Goal: Check status: Check status

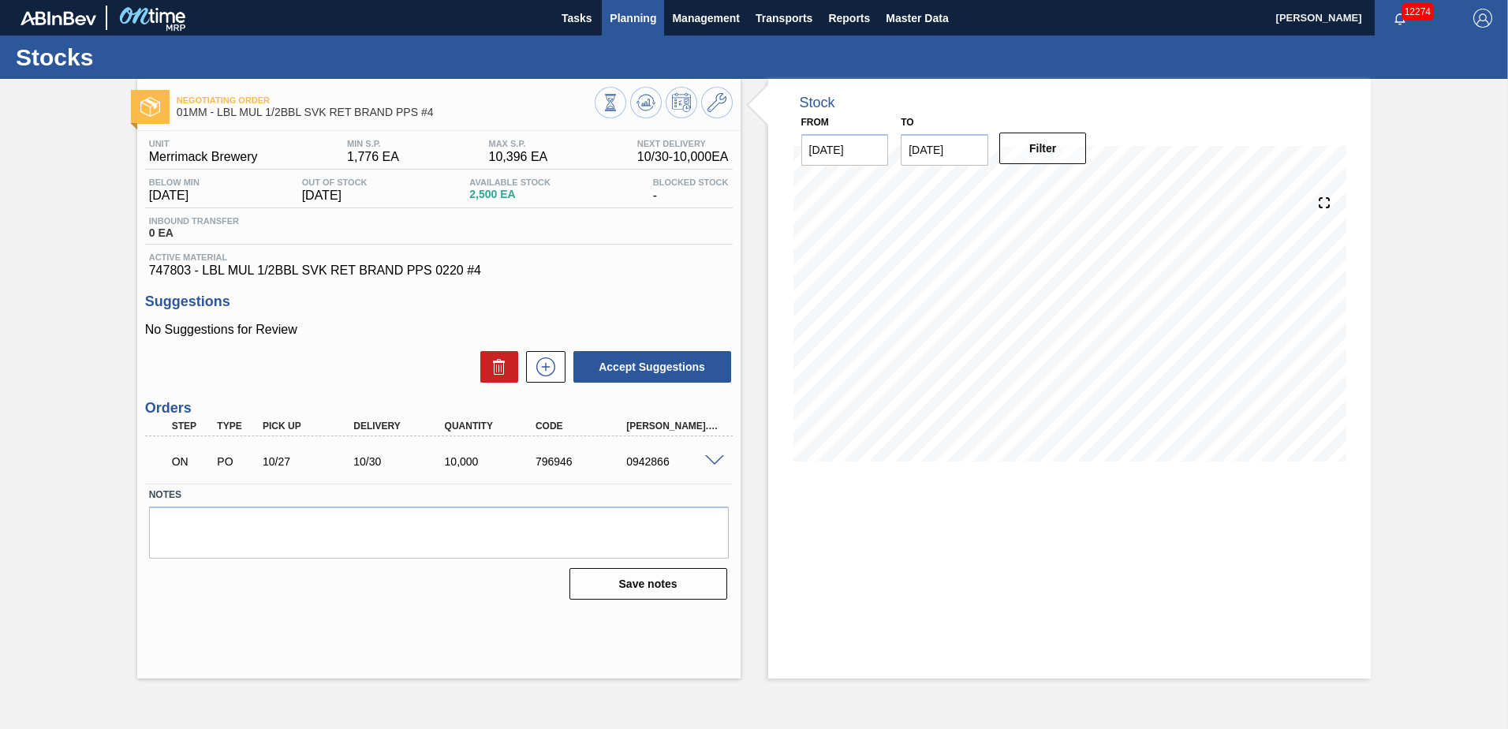
click at [619, 24] on span "Planning" at bounding box center [633, 18] width 47 height 19
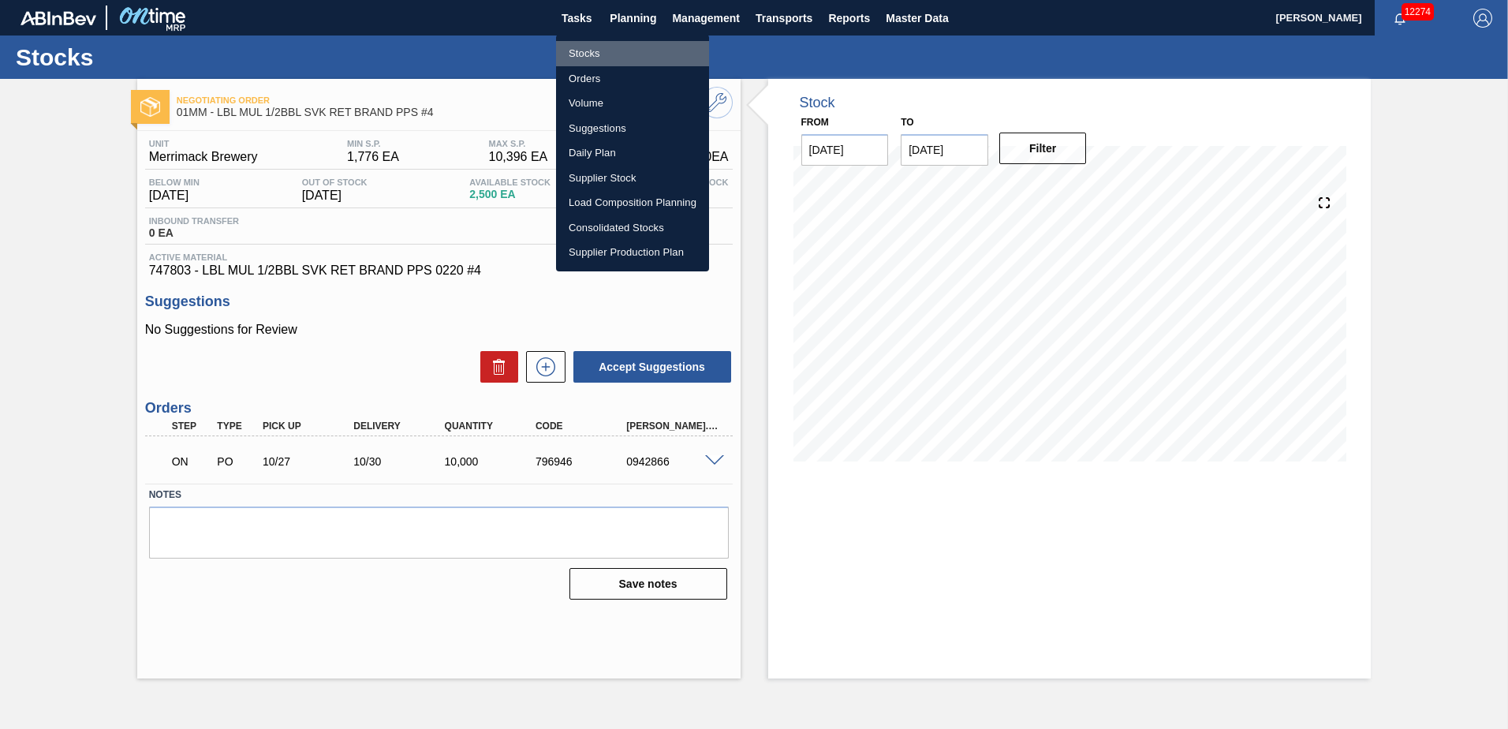
click at [587, 53] on li "Stocks" at bounding box center [632, 53] width 153 height 25
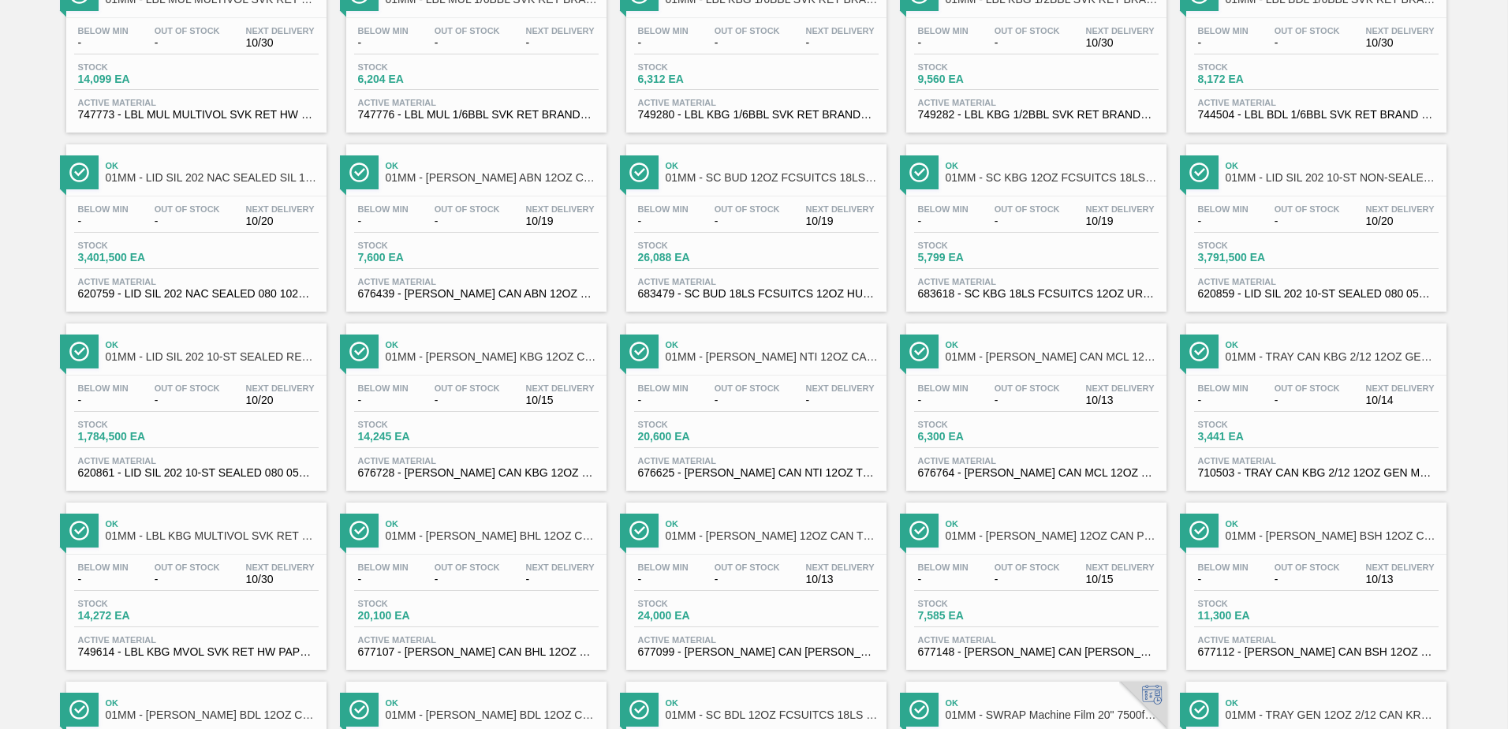
scroll to position [1217, 0]
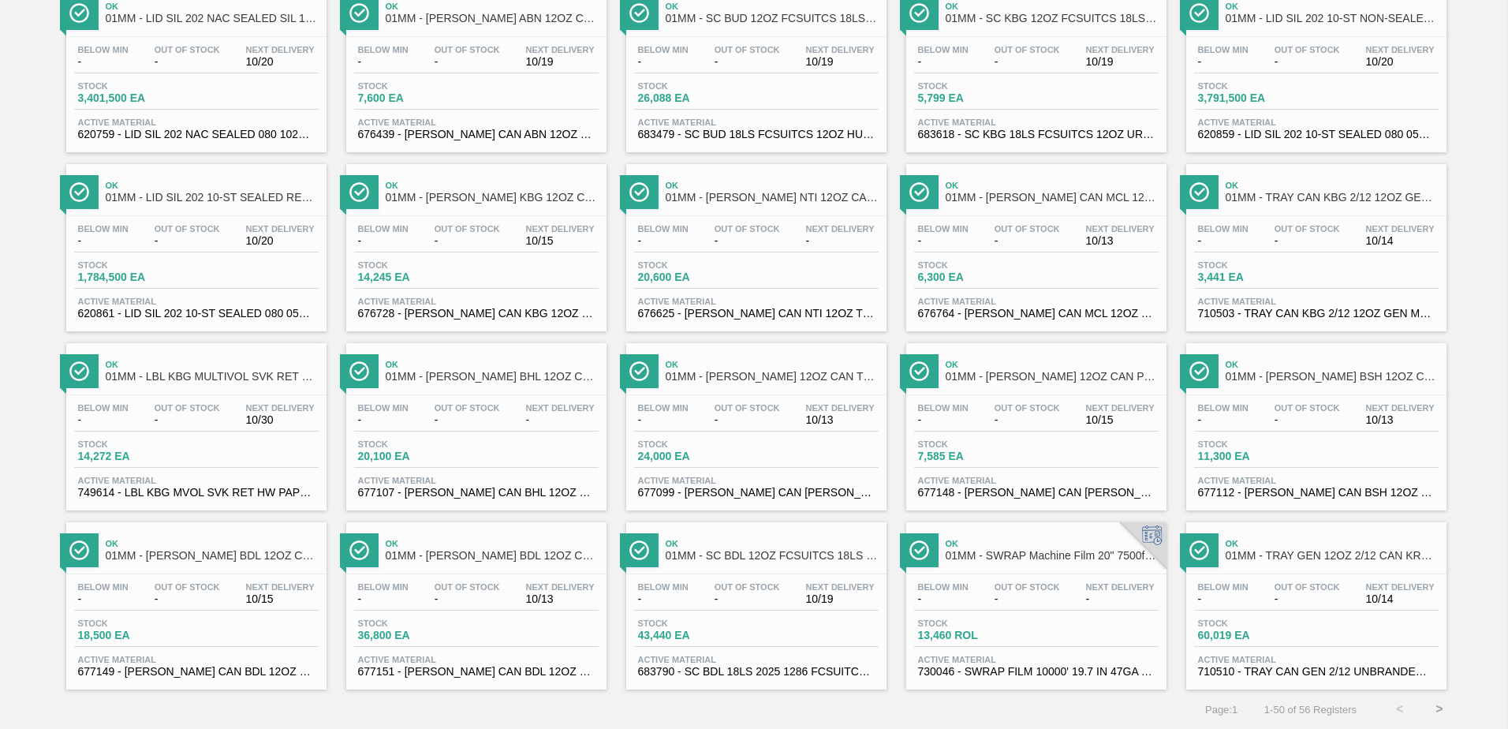
click at [1434, 714] on button ">" at bounding box center [1439, 708] width 39 height 39
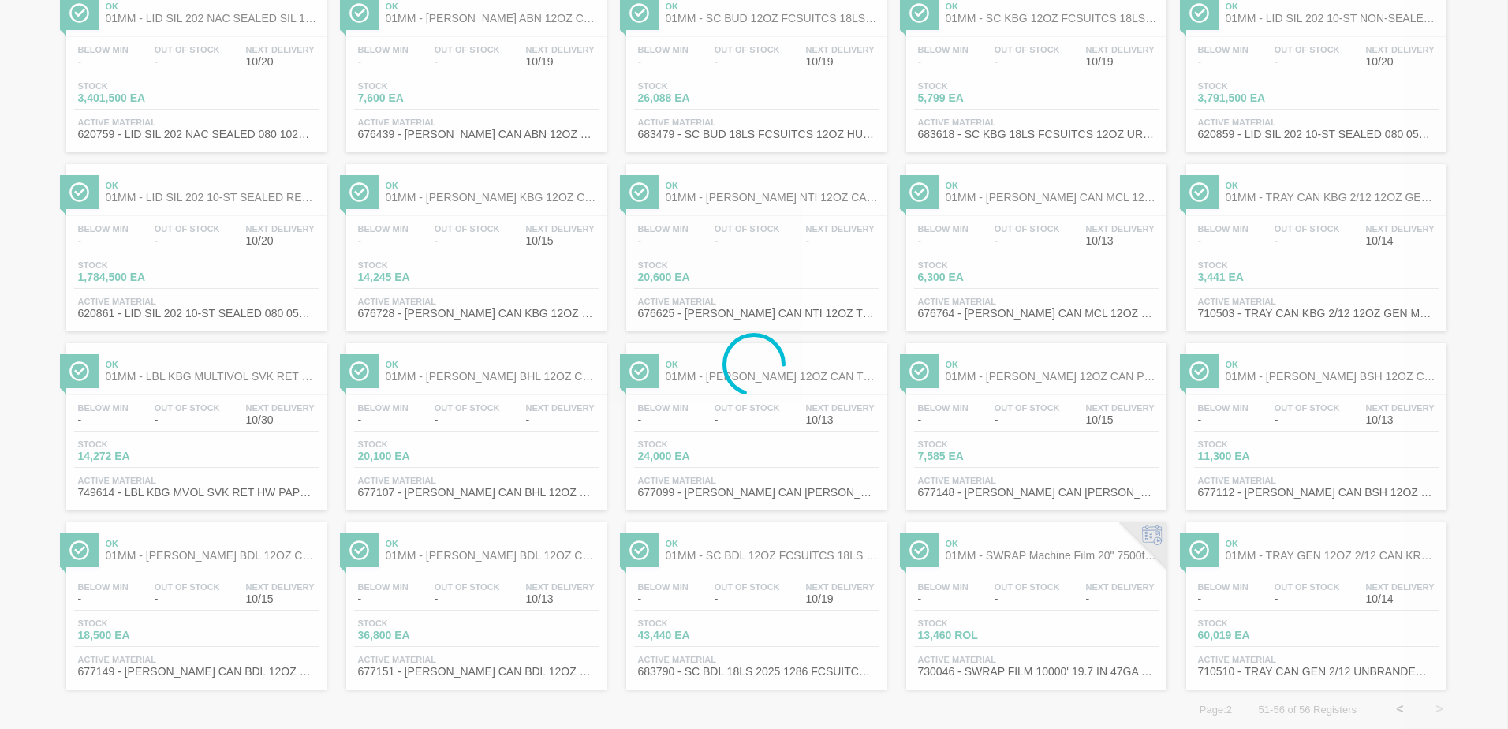
scroll to position [0, 0]
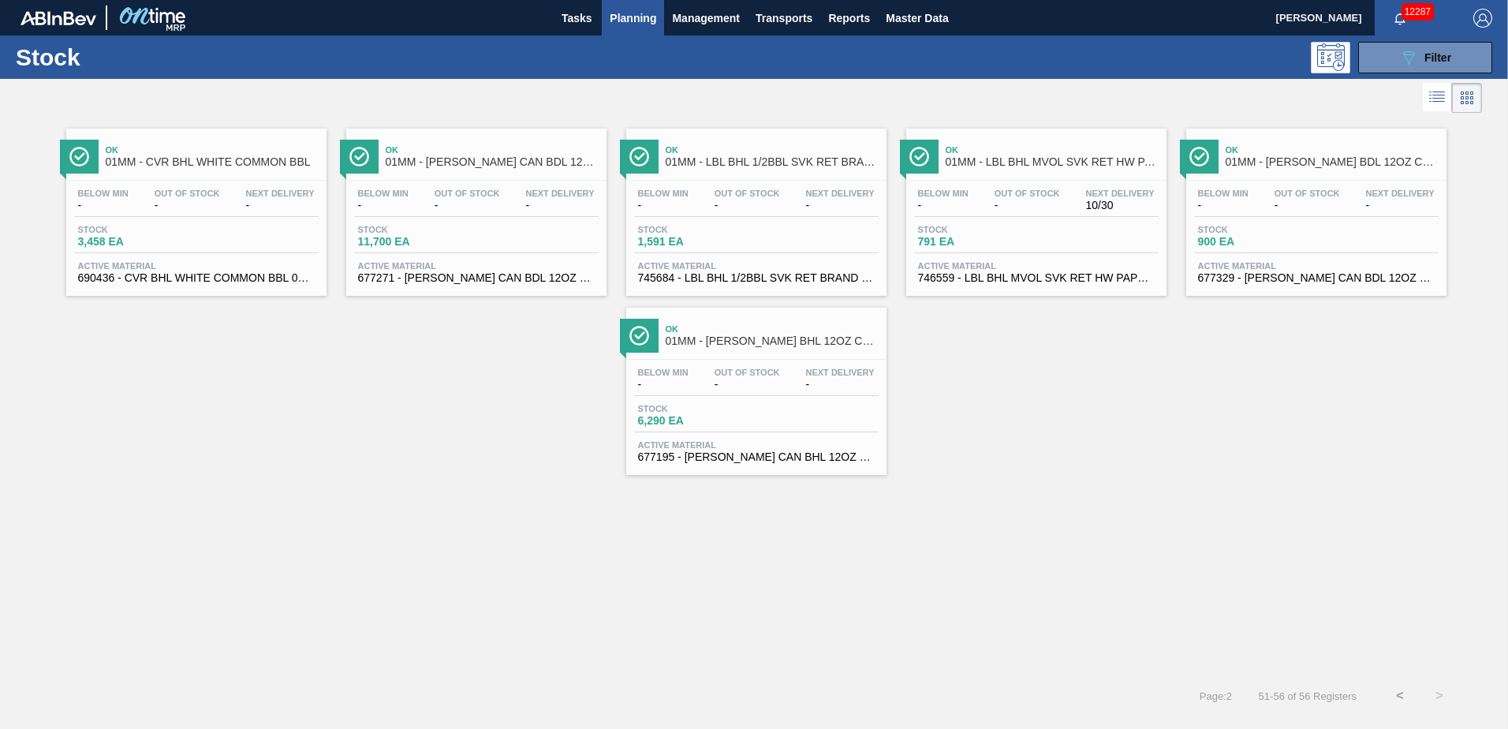
click at [1399, 692] on button "<" at bounding box center [1399, 695] width 39 height 39
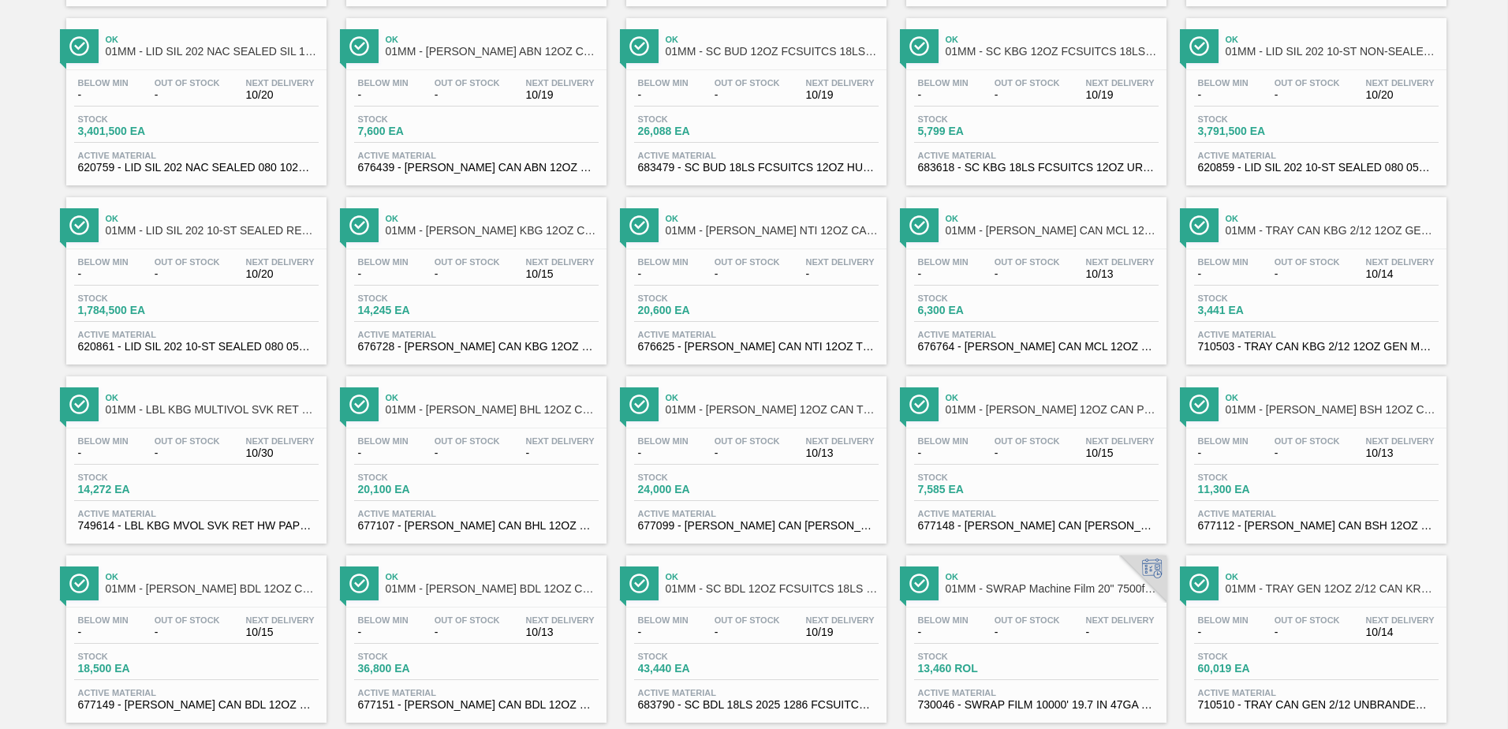
scroll to position [1217, 0]
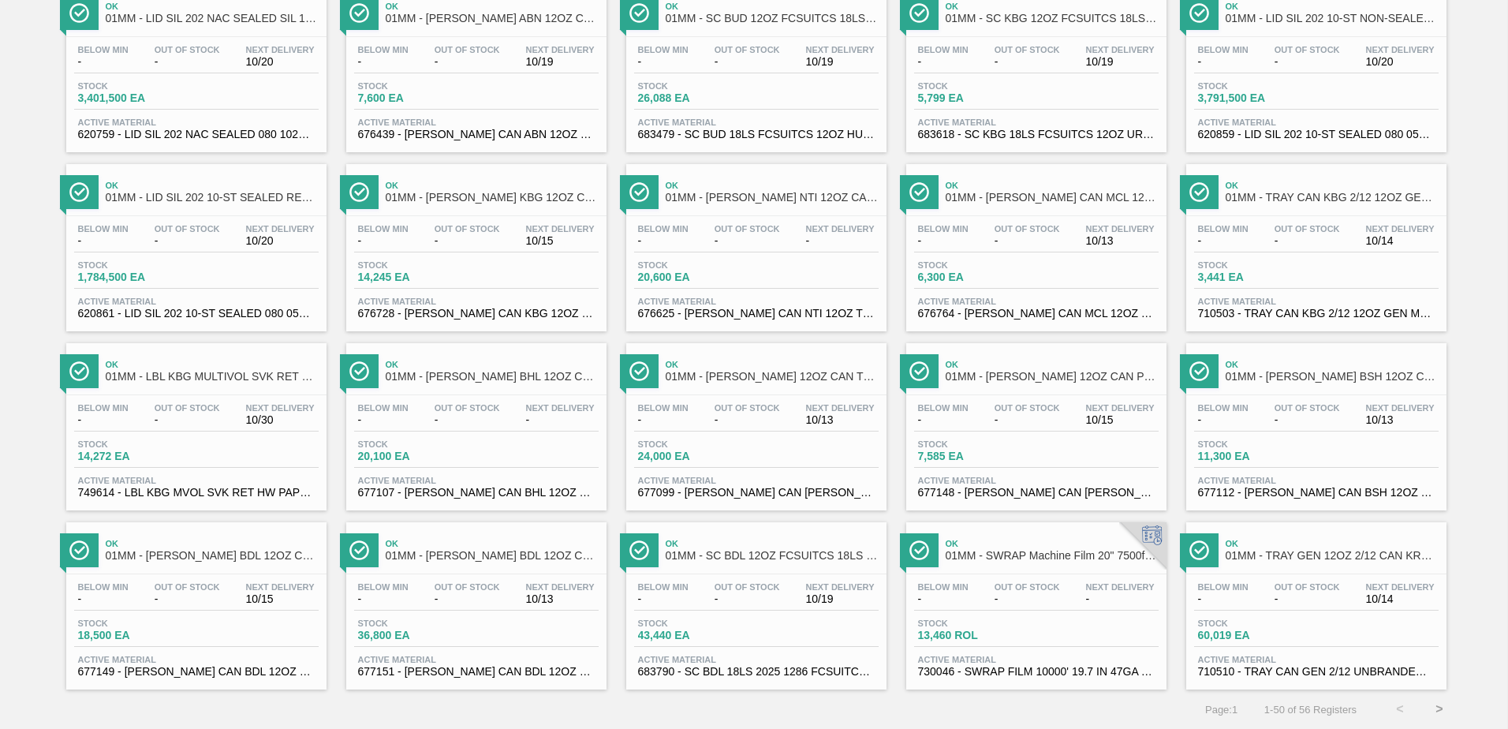
click at [1443, 712] on button ">" at bounding box center [1439, 708] width 39 height 39
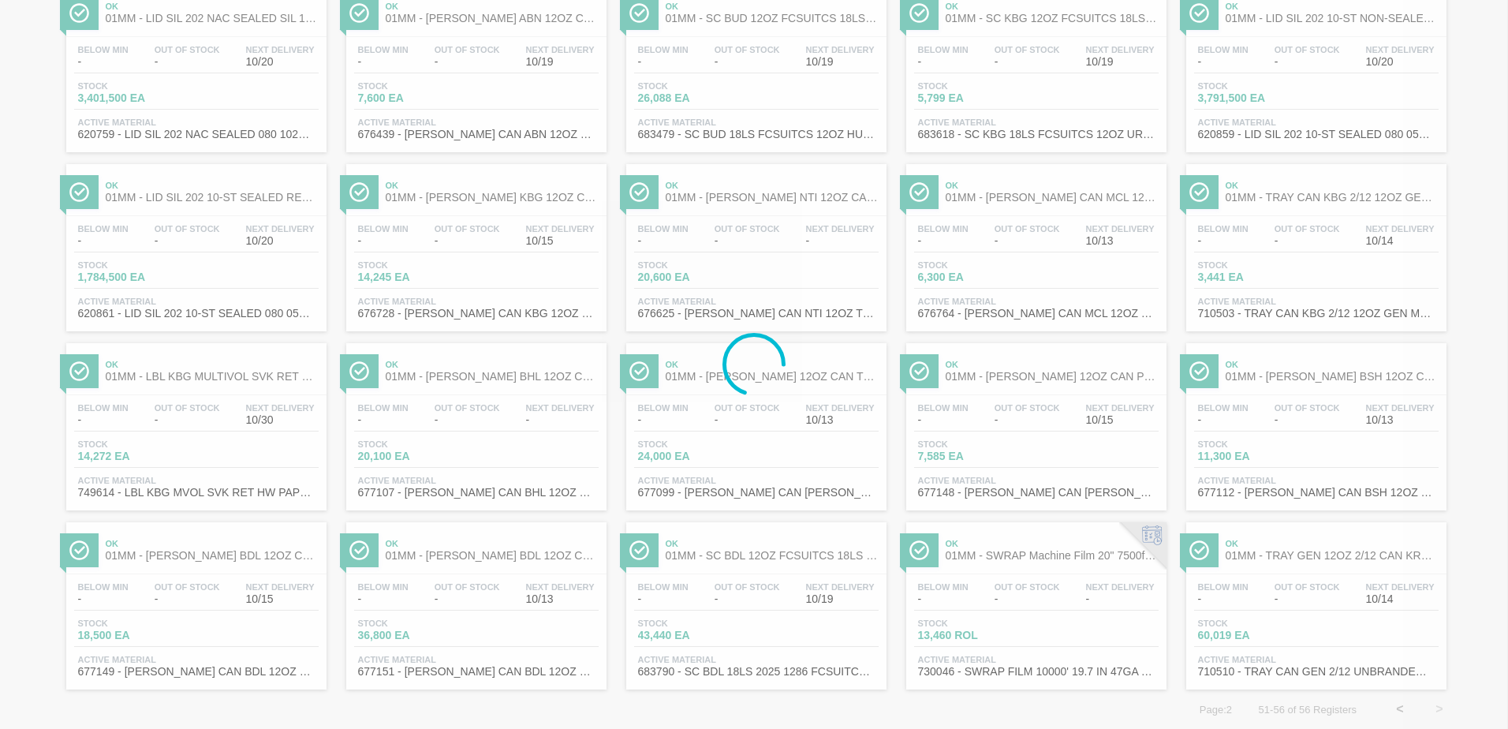
scroll to position [0, 0]
